Goal: Information Seeking & Learning: Learn about a topic

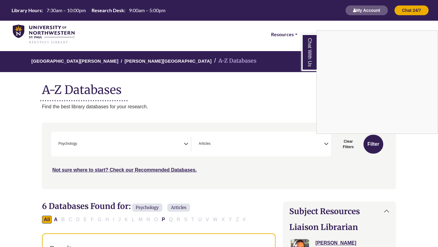
select select "*****"
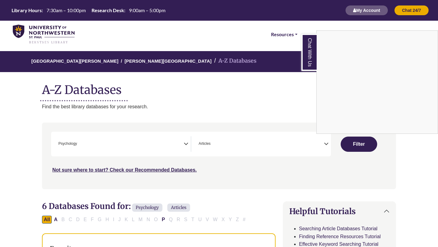
select select "Database Subject Filter"
select select "Database Types Filter"
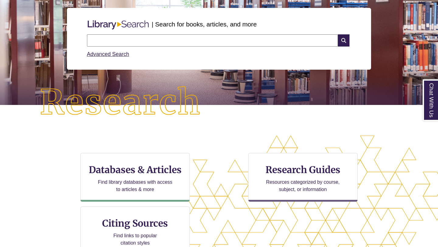
scroll to position [77, 0]
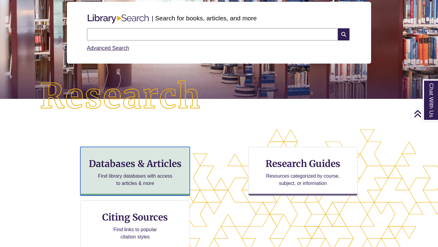
click at [145, 172] on div "Databases & Articles Find library databases with access to articles & more" at bounding box center [135, 171] width 110 height 49
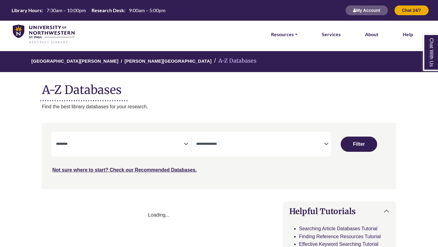
select select "Database Subject Filter"
select select "Database Types Filter"
select select "Database Subject Filter"
select select "Database Types Filter"
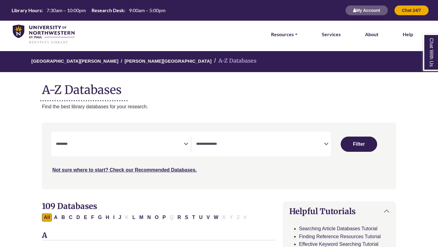
click at [160, 146] on textarea "Search" at bounding box center [120, 144] width 128 height 5
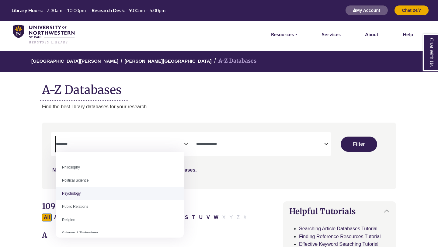
scroll to position [459, 0]
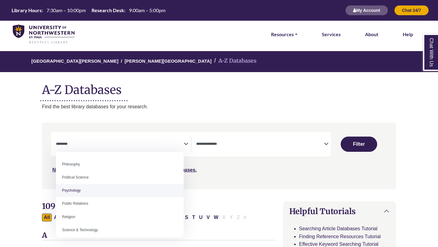
select select "*****"
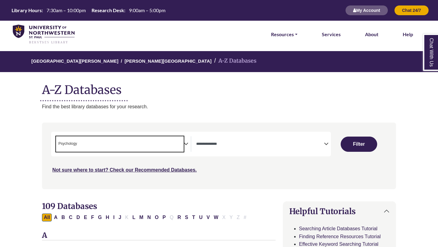
click at [239, 149] on span "Search filters" at bounding box center [260, 144] width 128 height 16
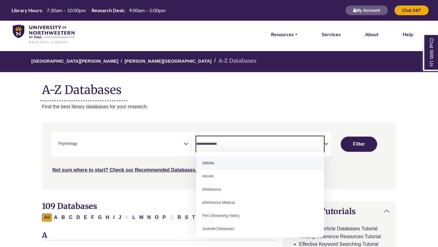
select select "*****"
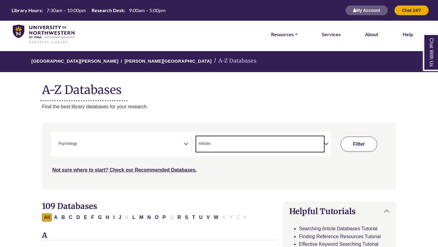
click at [367, 148] on button "Filter" at bounding box center [359, 144] width 37 height 15
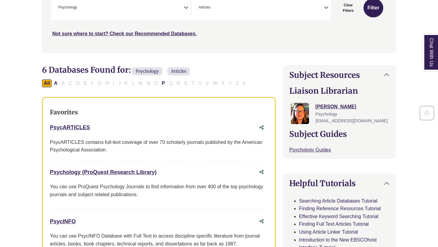
scroll to position [156, 0]
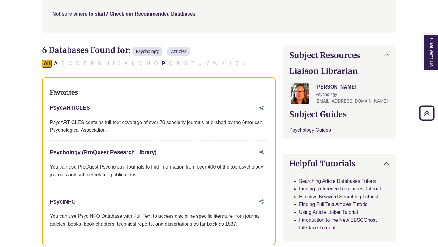
click at [122, 152] on link "Psychology (ProQuest Research Library) This link opens in a new window" at bounding box center [103, 152] width 107 height 6
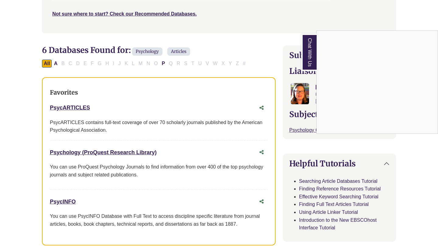
click at [74, 105] on div "Chat With Us" at bounding box center [219, 123] width 438 height 247
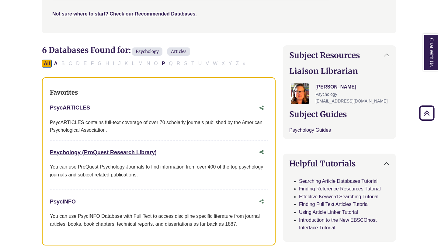
click at [74, 106] on link "PsycARTICLES This link opens in a new window" at bounding box center [70, 108] width 40 height 6
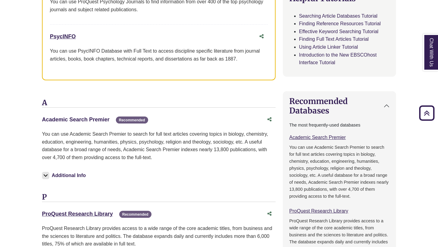
scroll to position [324, 0]
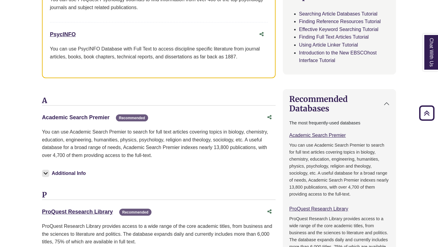
click at [84, 115] on link "Academic Search Premier This link opens in a new window" at bounding box center [76, 117] width 68 height 6
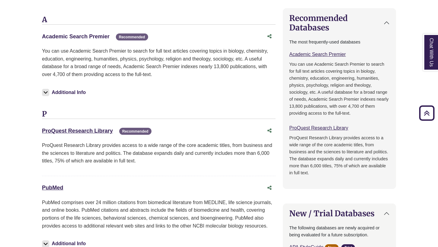
scroll to position [404, 0]
click at [91, 131] on link "ProQuest Research Library This link opens in a new window" at bounding box center [77, 131] width 71 height 6
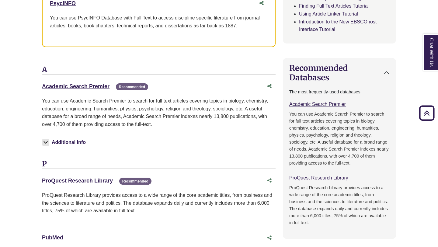
scroll to position [351, 0]
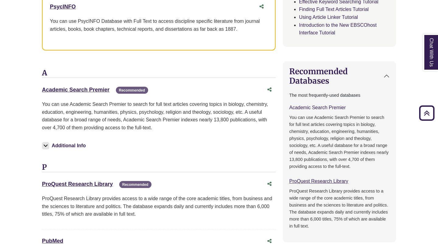
click at [322, 108] on link "Academic Search Premier This link opens in a new window" at bounding box center [317, 107] width 57 height 5
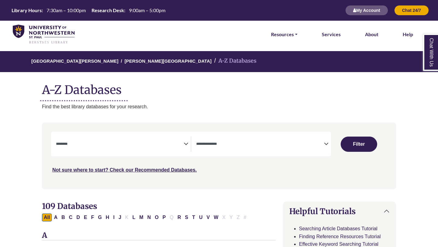
select select "Database Subject Filter"
select select "Database Types Filter"
click at [171, 146] on textarea "Search" at bounding box center [120, 144] width 128 height 5
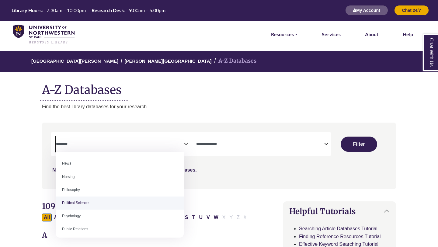
scroll to position [434, 0]
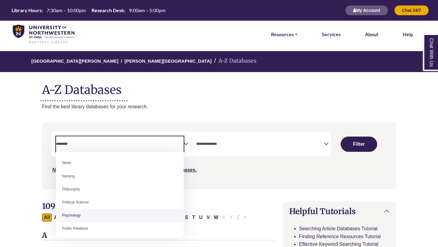
select select "*****"
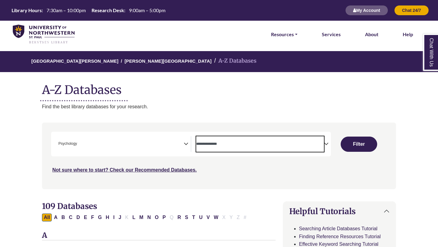
click at [236, 147] on textarea "Search" at bounding box center [260, 144] width 128 height 5
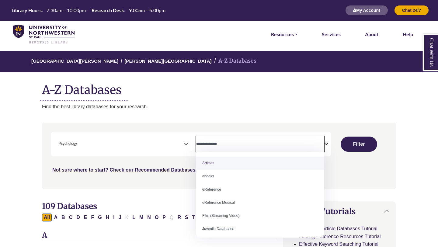
select select "*****"
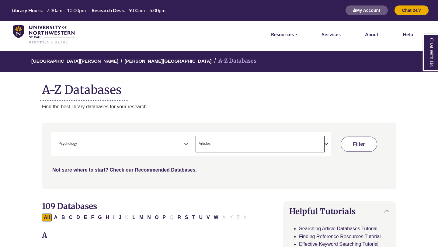
click at [352, 148] on button "Filter" at bounding box center [359, 144] width 37 height 15
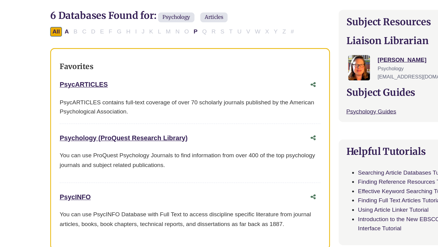
scroll to position [173, 0]
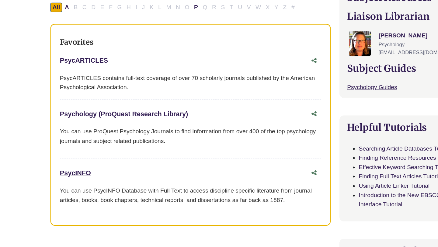
click at [120, 138] on link "Psychology (ProQuest Research Library) This link opens in a new window" at bounding box center [103, 136] width 107 height 6
click at [78, 92] on link "PsycARTICLES This link opens in a new window" at bounding box center [70, 91] width 40 height 6
click at [77, 94] on link "PsycARTICLES This link opens in a new window" at bounding box center [70, 91] width 40 height 6
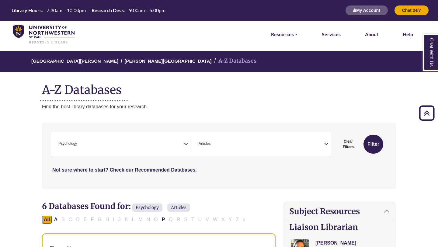
select select "*****"
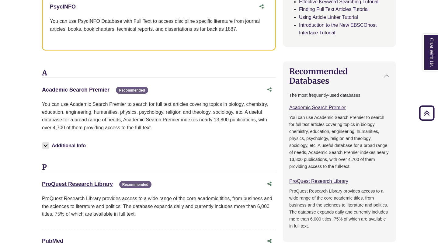
scroll to position [219, 0]
click at [86, 92] on link "Academic Search Premier This link opens in a new window" at bounding box center [76, 90] width 68 height 6
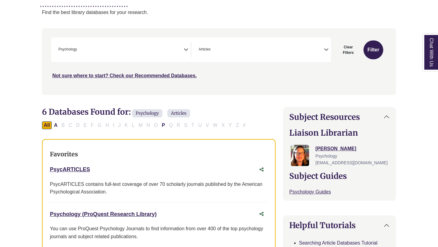
scroll to position [95, 0]
click at [75, 170] on link "PsycARTICLES This link opens in a new window" at bounding box center [70, 169] width 40 height 6
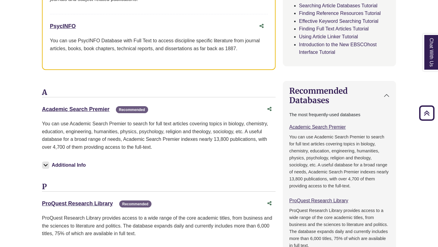
scroll to position [332, 0]
click at [85, 110] on link "Academic Search Premier This link opens in a new window" at bounding box center [76, 109] width 68 height 6
